Goal: Task Accomplishment & Management: Manage account settings

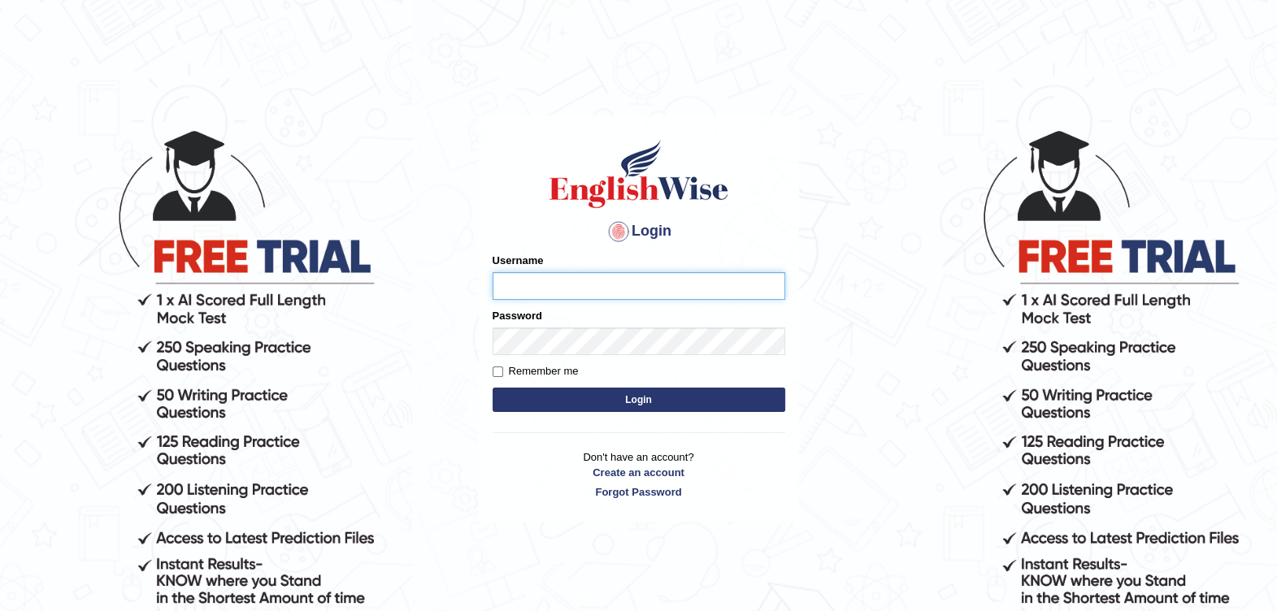
type input "Fatimah"
click at [703, 397] on button "Login" at bounding box center [639, 400] width 293 height 24
